Goal: Complete application form

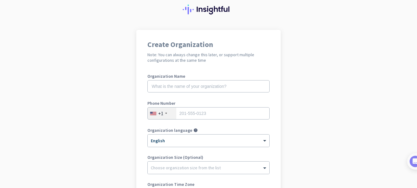
scroll to position [31, 0]
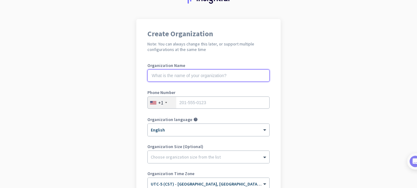
click at [165, 76] on input "text" at bounding box center [208, 75] width 122 height 12
type input "Mercor"
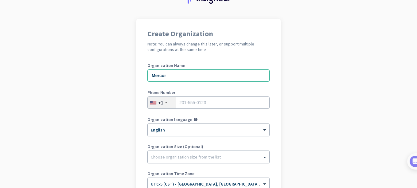
click at [173, 103] on div "+1" at bounding box center [162, 103] width 29 height 12
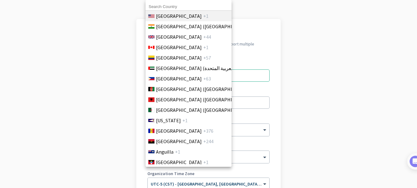
click at [181, 15] on span "[GEOGRAPHIC_DATA]" at bounding box center [179, 15] width 46 height 7
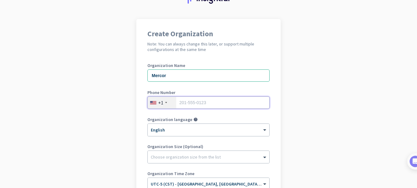
click at [181, 102] on input "tel" at bounding box center [208, 102] width 122 height 12
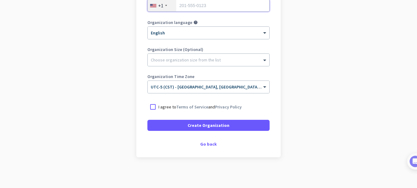
type input "-"
type input "3162950885"
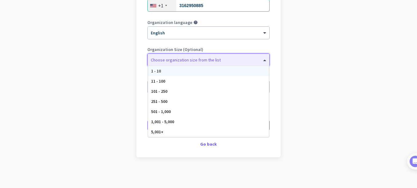
click at [262, 60] on span at bounding box center [266, 60] width 8 height 6
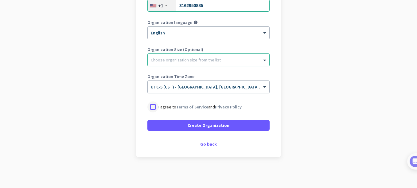
click at [151, 107] on div at bounding box center [152, 106] width 11 height 11
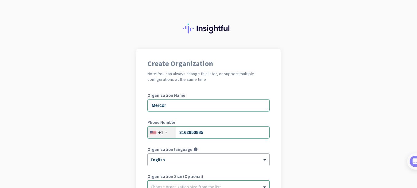
scroll to position [0, 0]
